Goal: Task Accomplishment & Management: Use online tool/utility

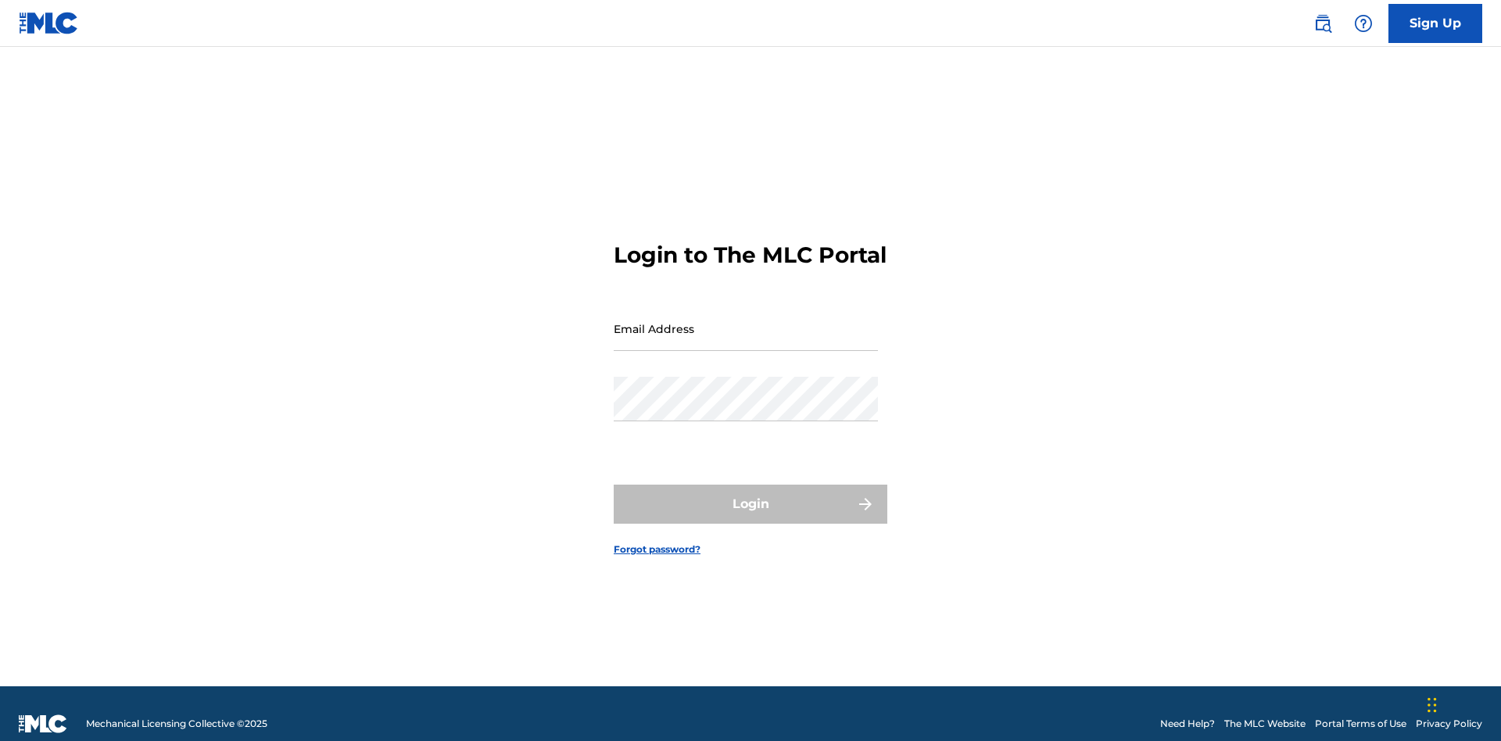
scroll to position [20, 0]
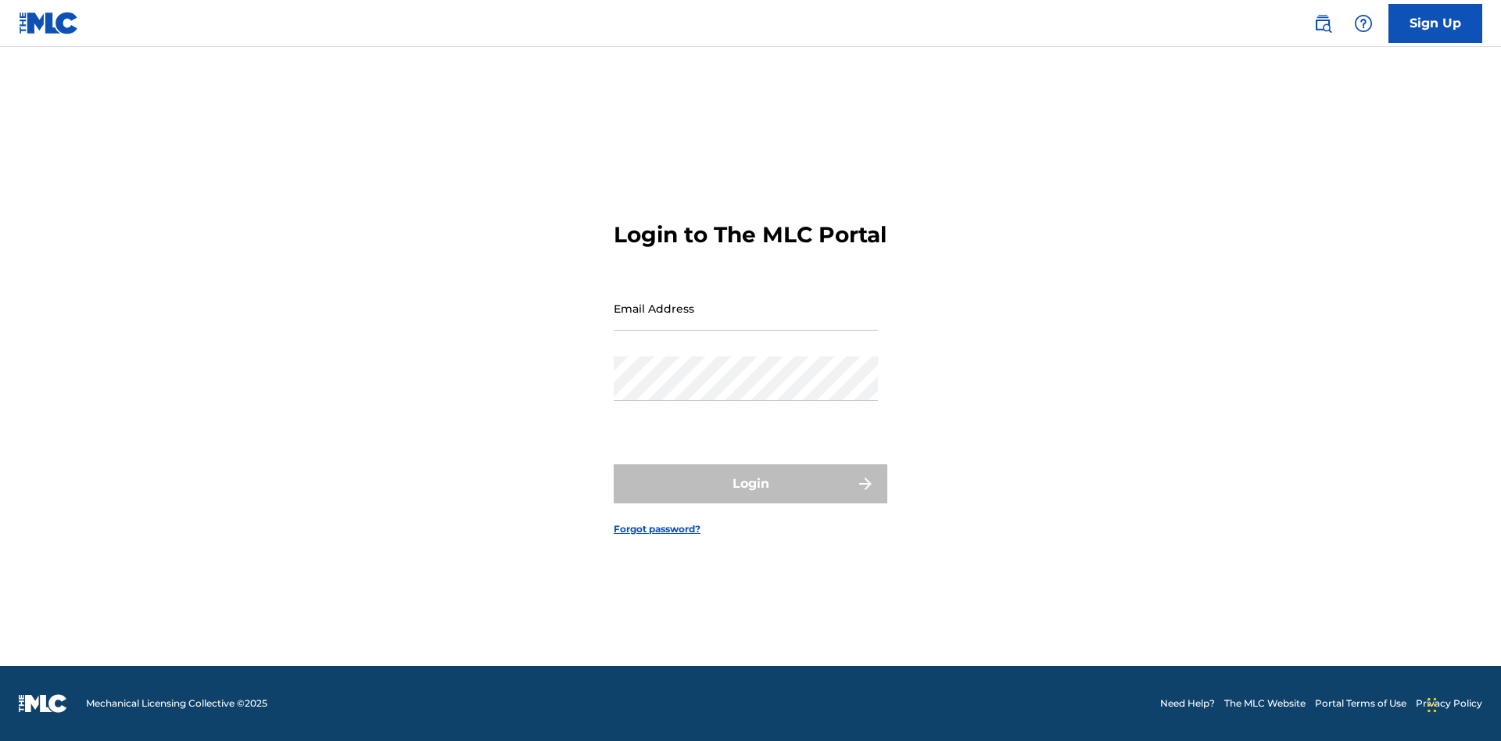
click at [746, 321] on input "Email Address" at bounding box center [746, 308] width 264 height 45
type input "[PERSON_NAME][EMAIL_ADDRESS][PERSON_NAME][DOMAIN_NAME]"
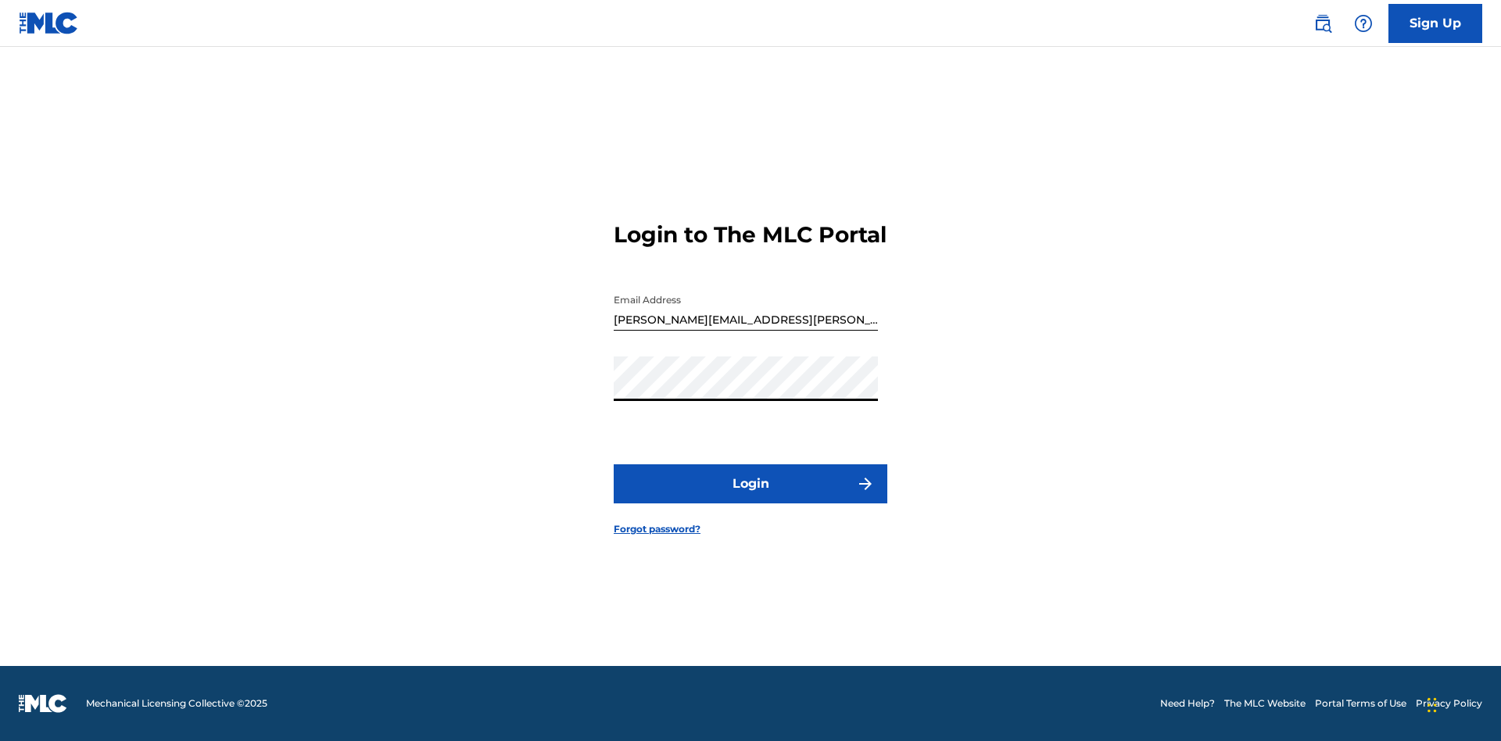
click at [750, 497] on button "Login" at bounding box center [751, 483] width 274 height 39
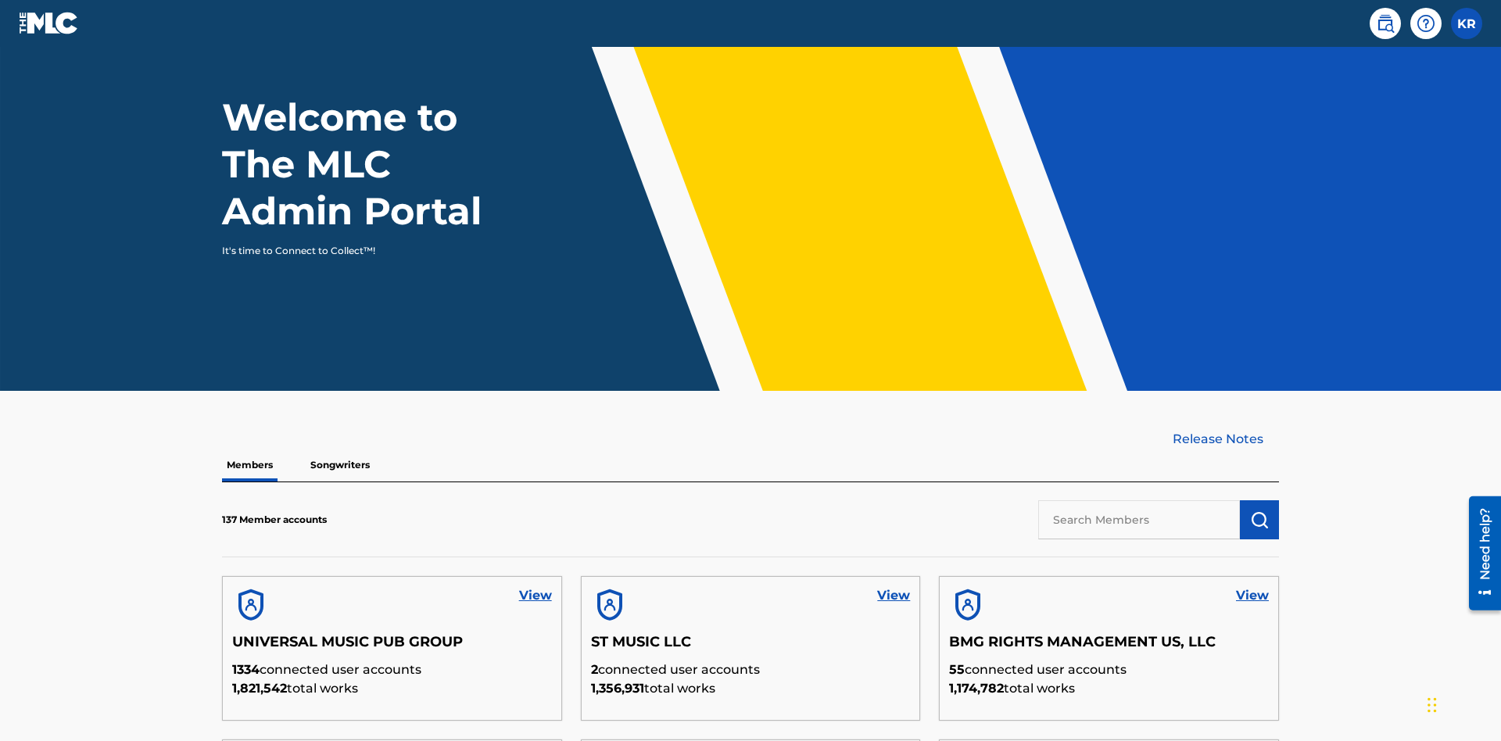
click at [1139, 500] on input "text" at bounding box center [1139, 519] width 202 height 39
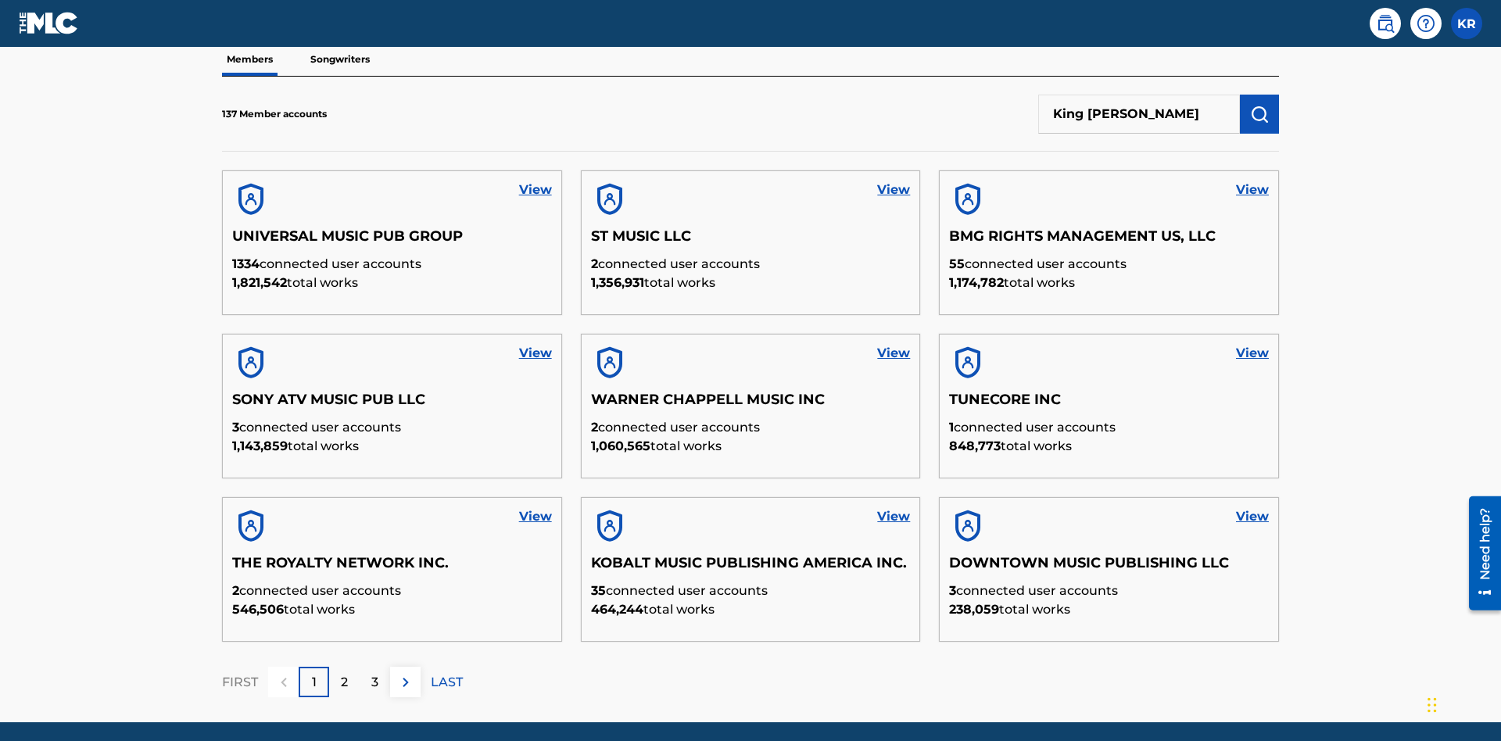
type input "King McTesterson"
click at [1259, 105] on img "submit" at bounding box center [1259, 114] width 19 height 19
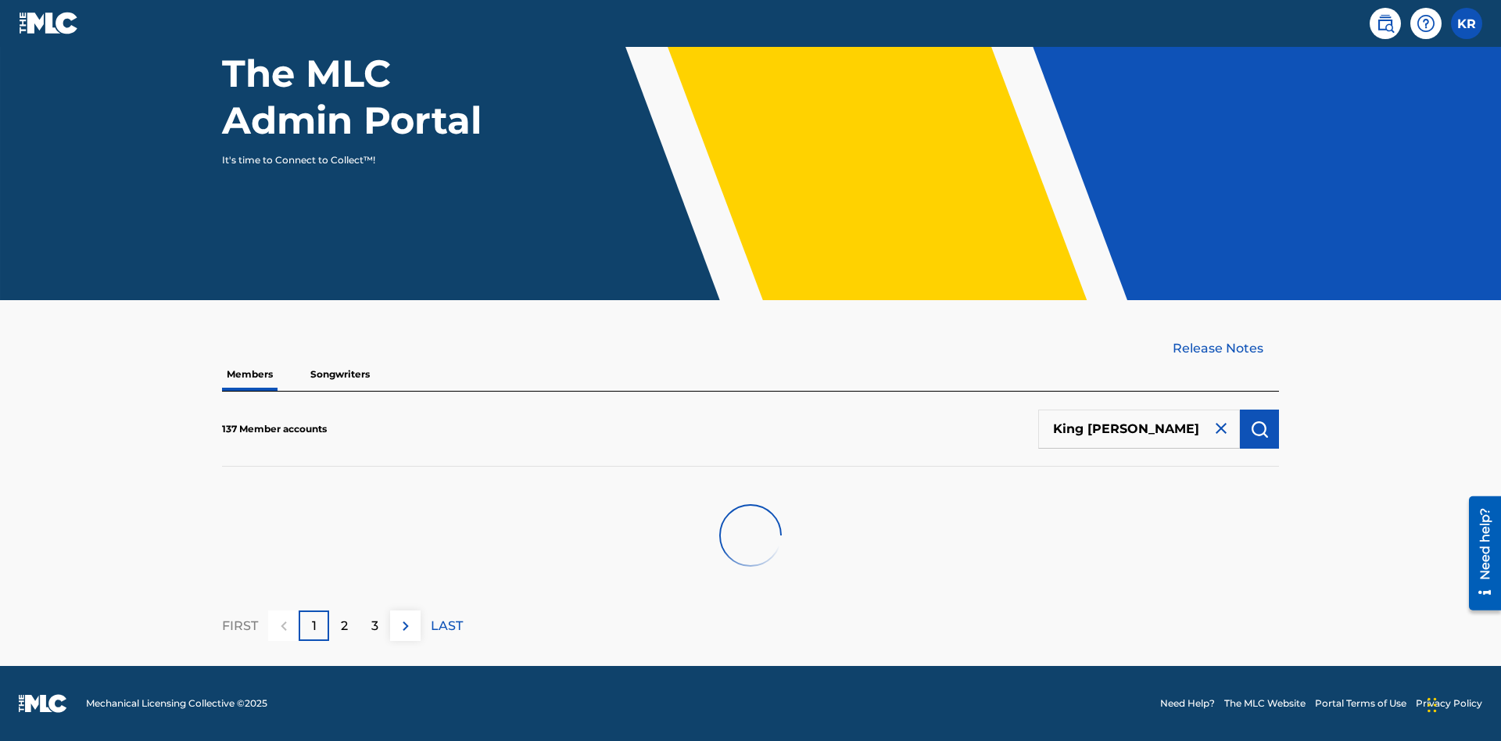
scroll to position [158, 0]
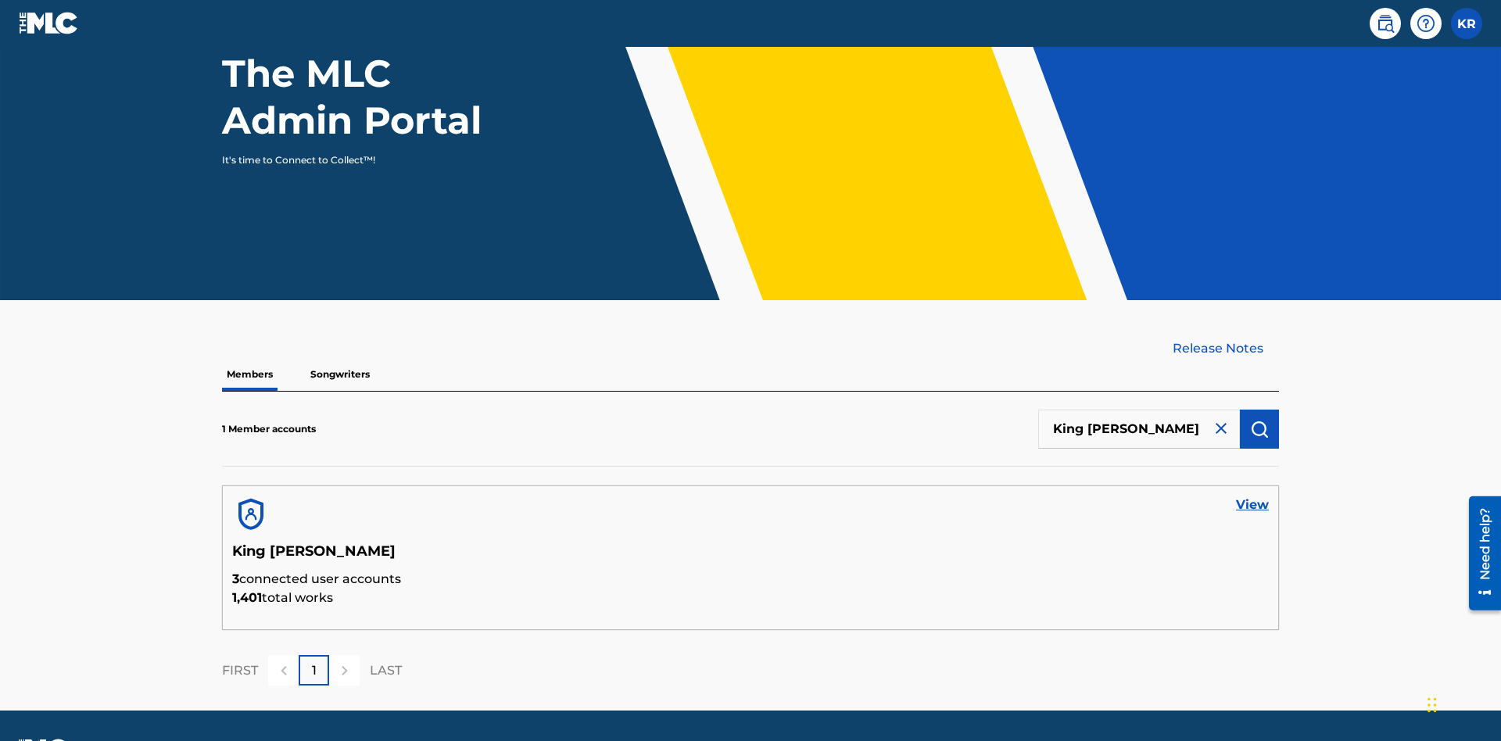
click at [1252, 496] on link "View" at bounding box center [1252, 505] width 33 height 19
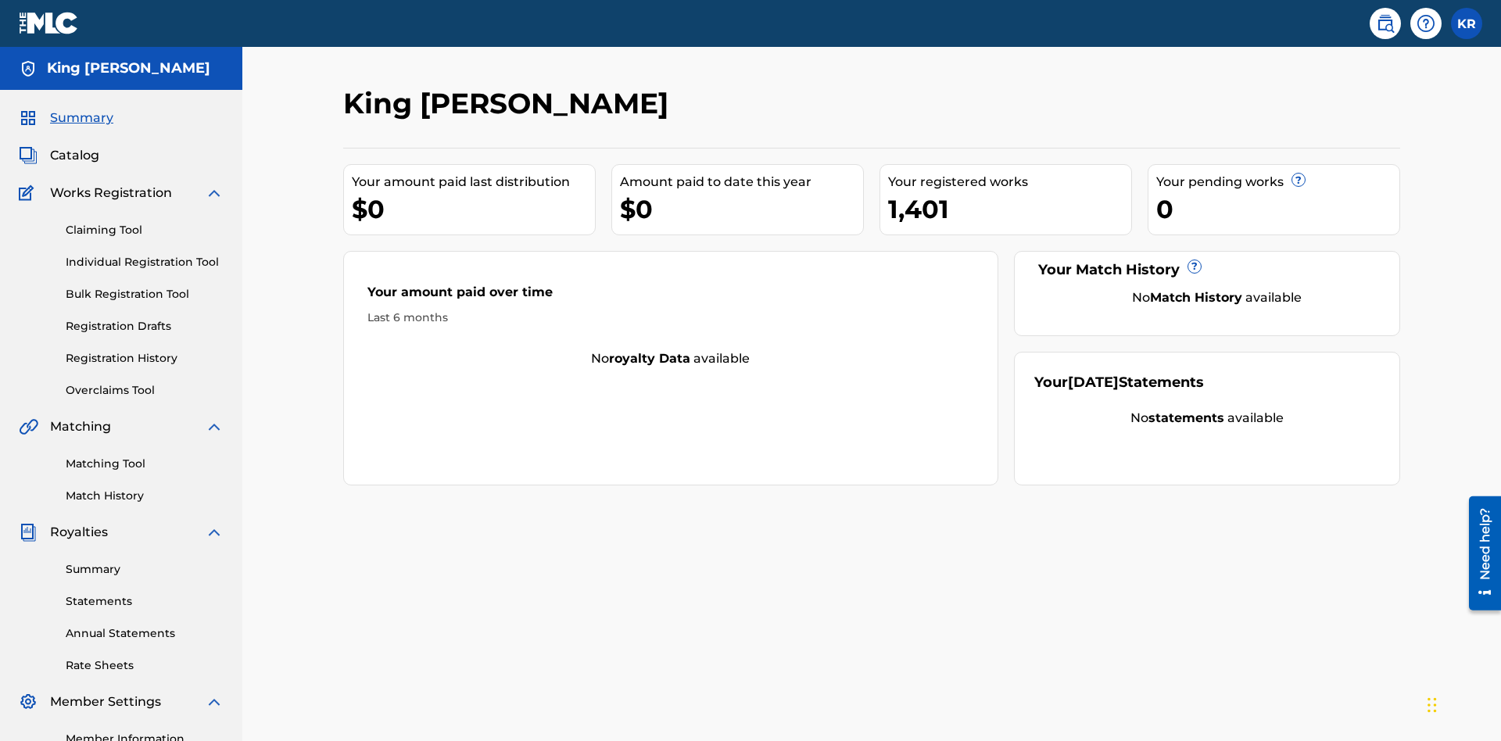
scroll to position [192, 0]
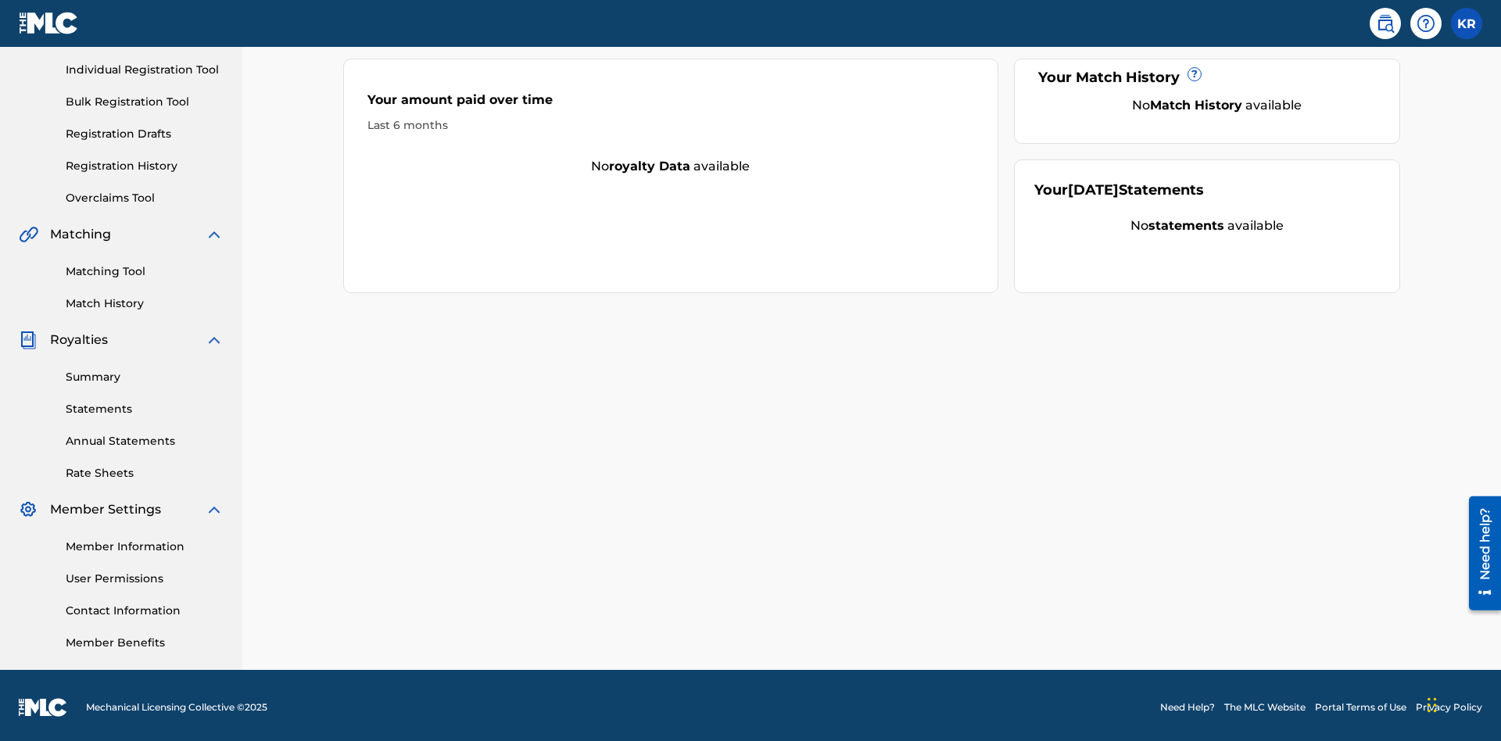
click at [145, 102] on link "Bulk Registration Tool" at bounding box center [145, 102] width 158 height 16
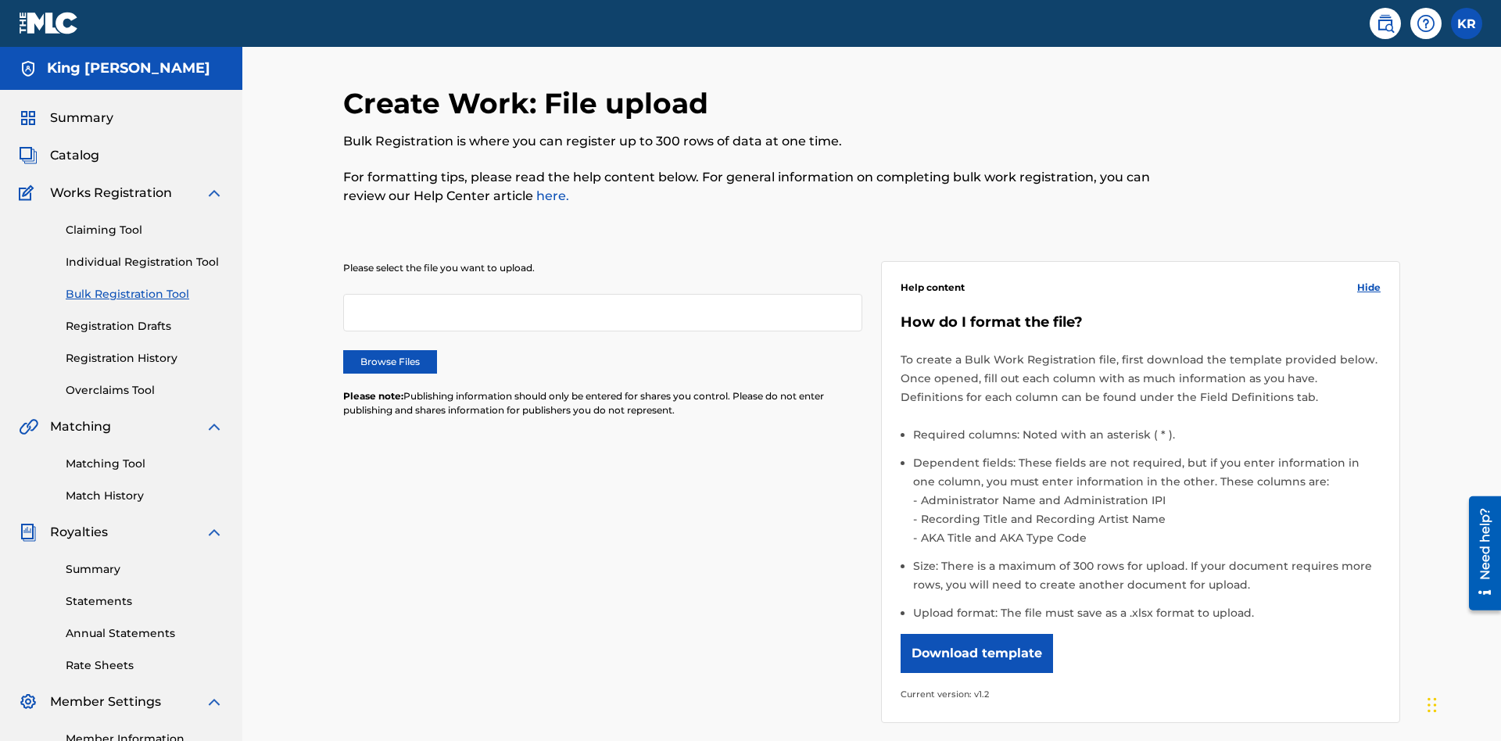
scroll to position [0, 343]
